Goal: Task Accomplishment & Management: Use online tool/utility

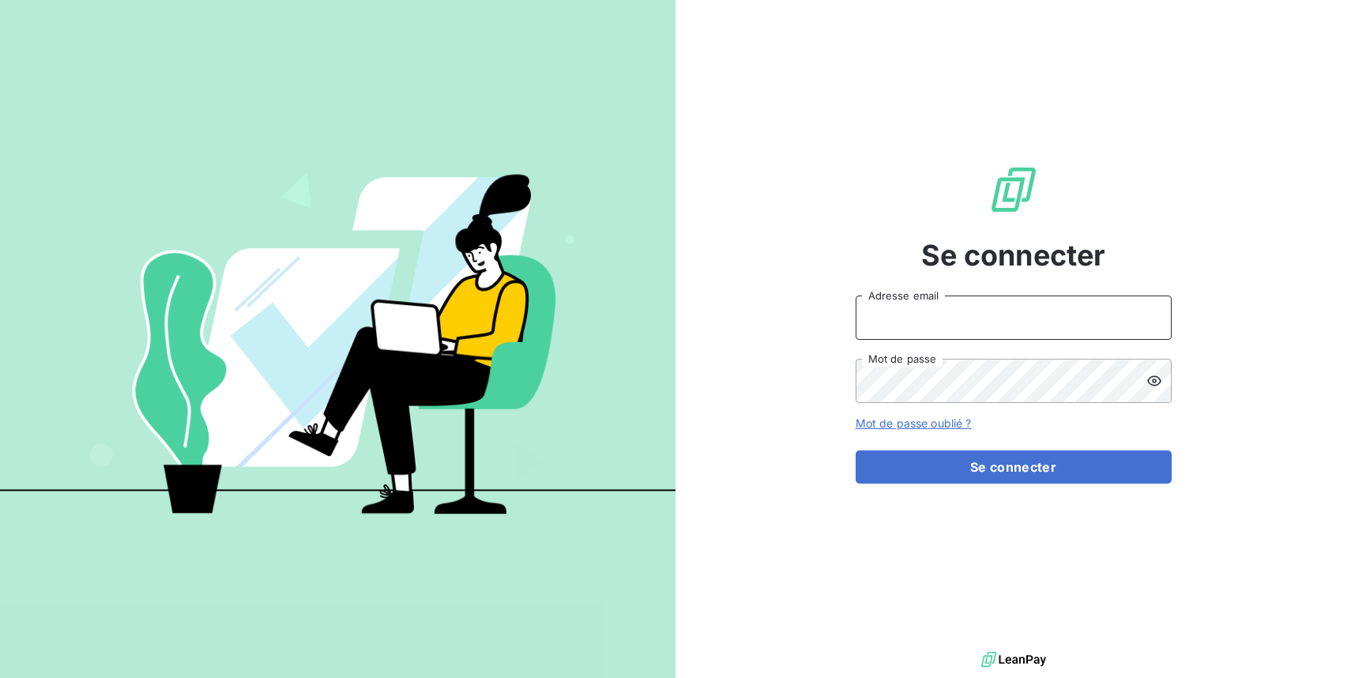
click at [1063, 322] on input "Adresse email" at bounding box center [1014, 317] width 316 height 44
type input "[EMAIL_ADDRESS][DOMAIN_NAME]"
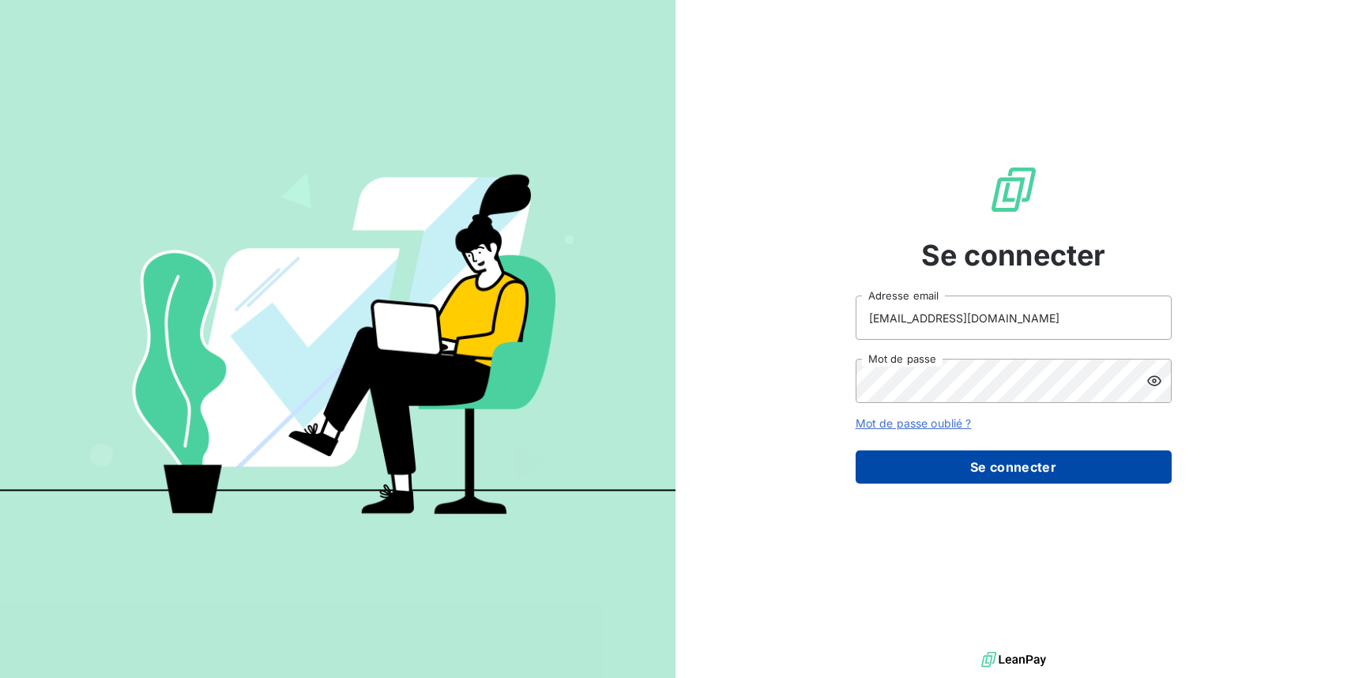
click at [1056, 469] on button "Se connecter" at bounding box center [1014, 466] width 316 height 33
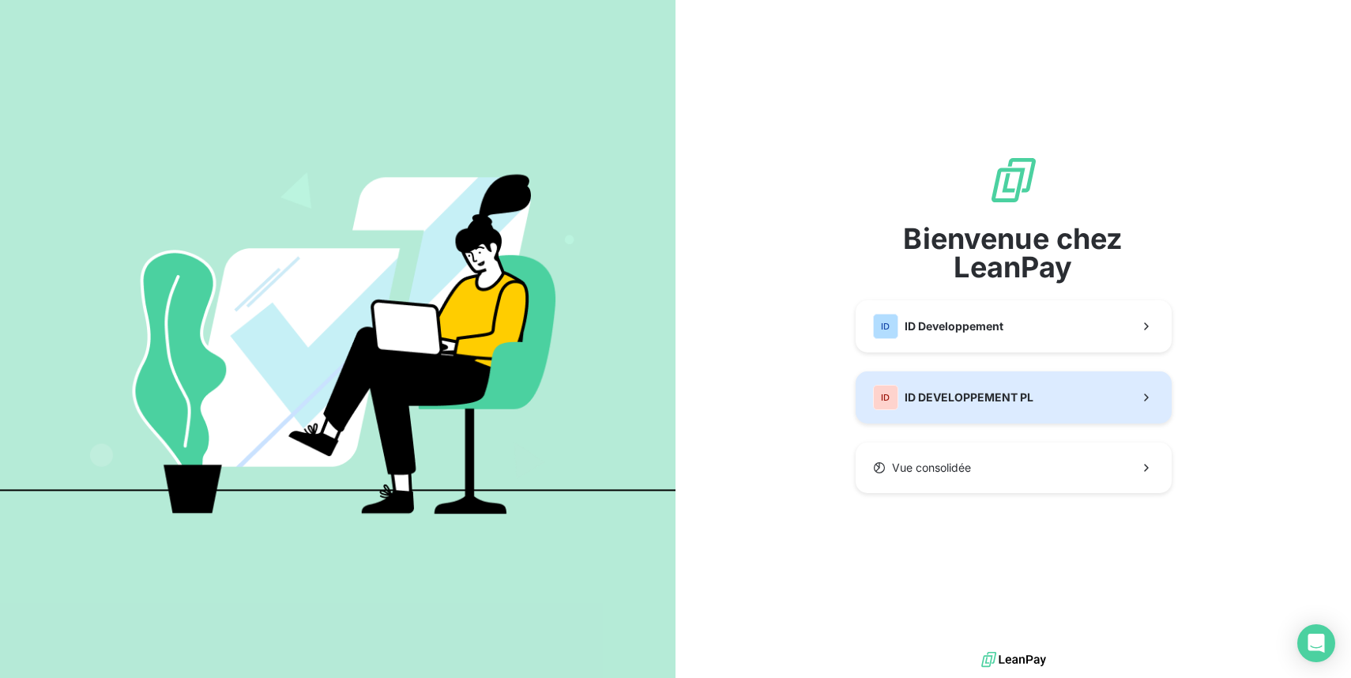
click at [1041, 404] on button "ID ID DEVELOPPEMENT PL" at bounding box center [1014, 397] width 316 height 52
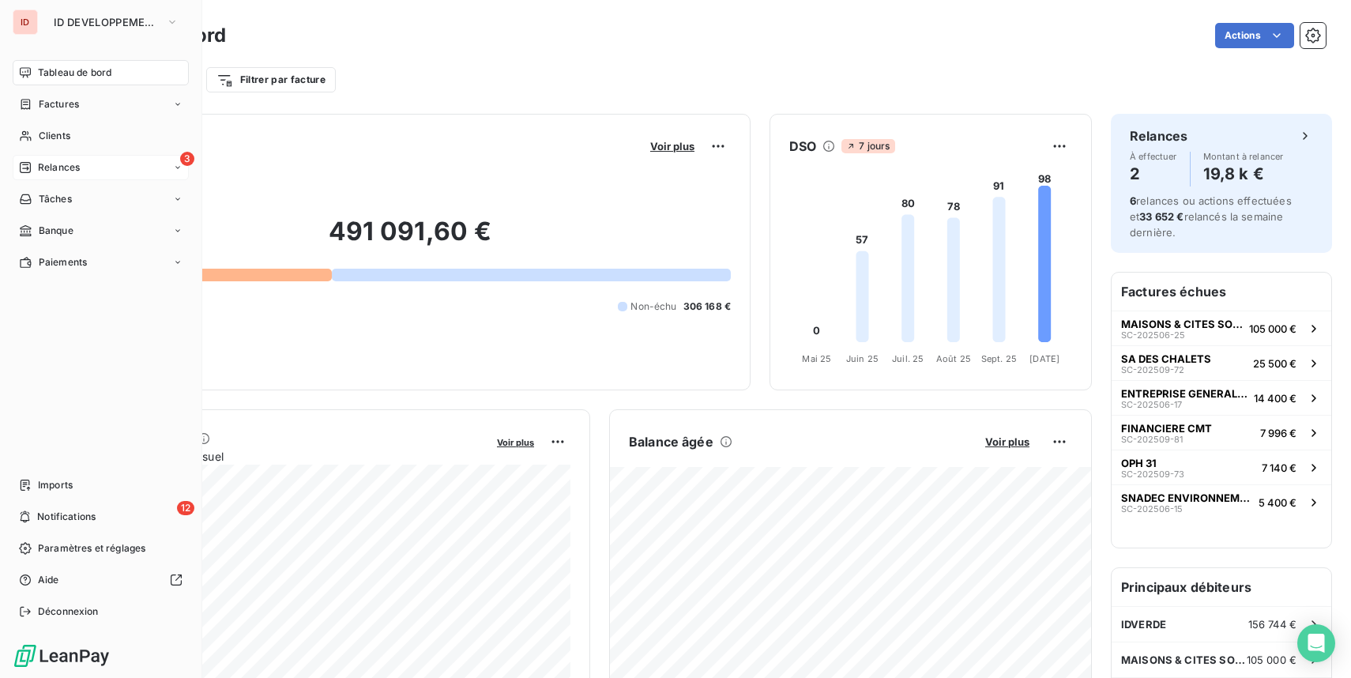
click at [48, 164] on span "Relances" at bounding box center [59, 167] width 42 height 14
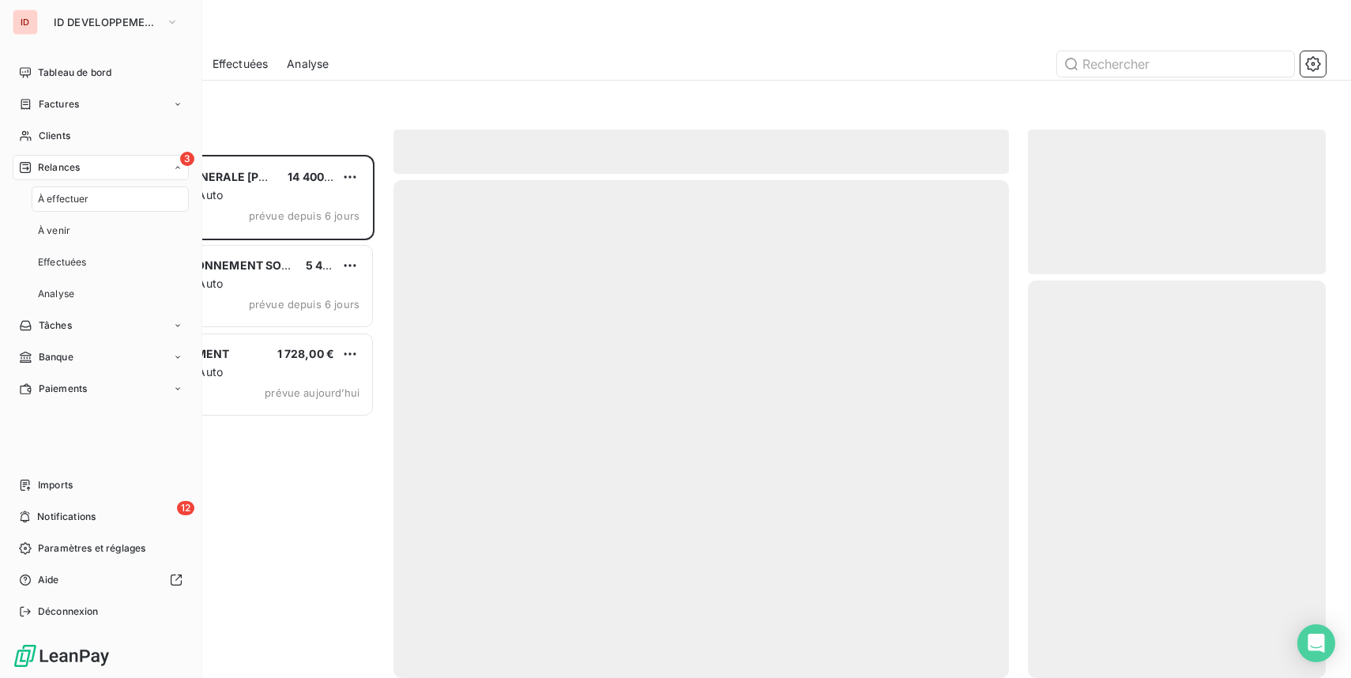
scroll to position [523, 298]
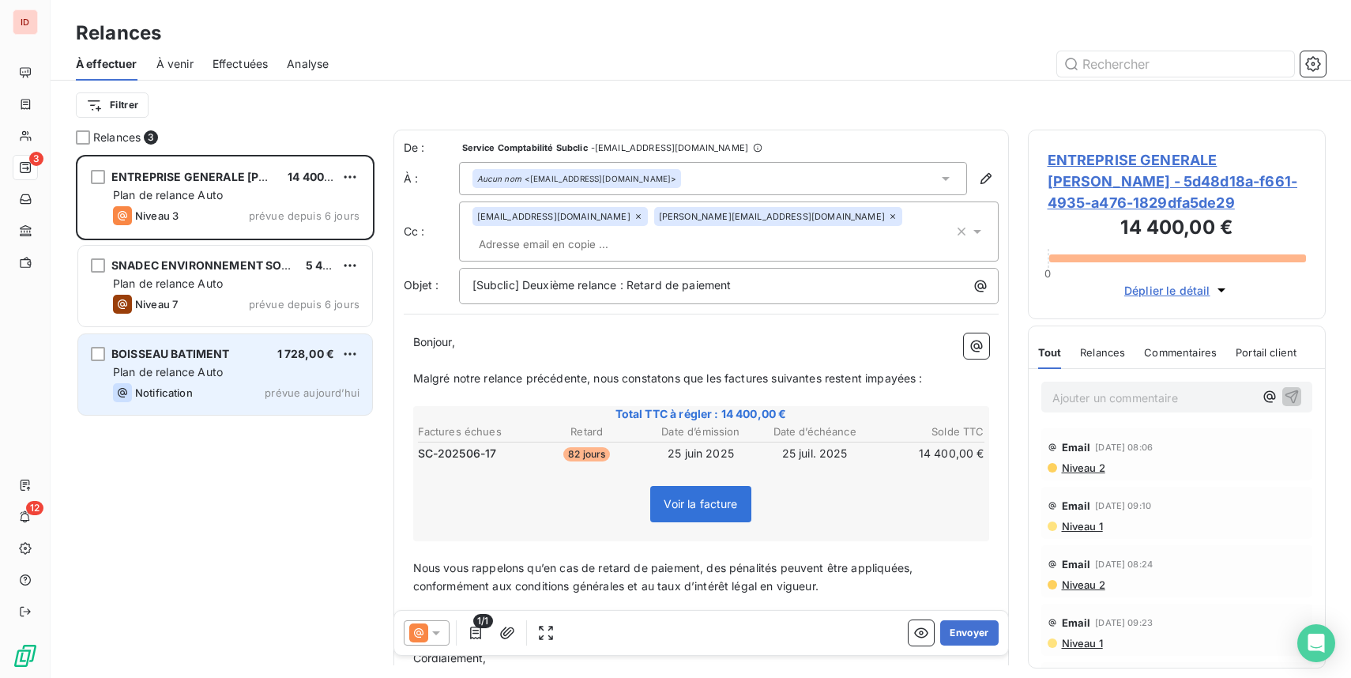
click at [248, 352] on div "BOISSEAU BATIMENT 1 728,00 €" at bounding box center [236, 354] width 246 height 14
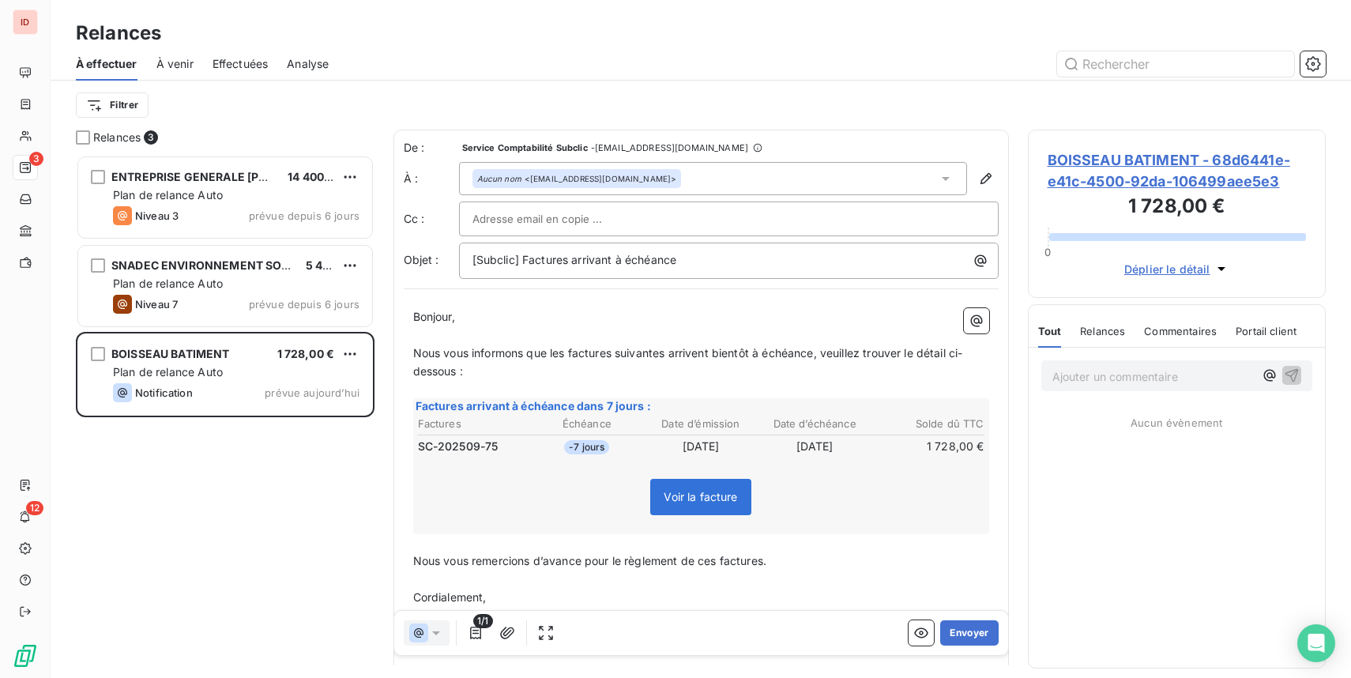
scroll to position [523, 298]
click at [965, 635] on button "Envoyer" at bounding box center [969, 632] width 58 height 25
